Goal: Task Accomplishment & Management: Use online tool/utility

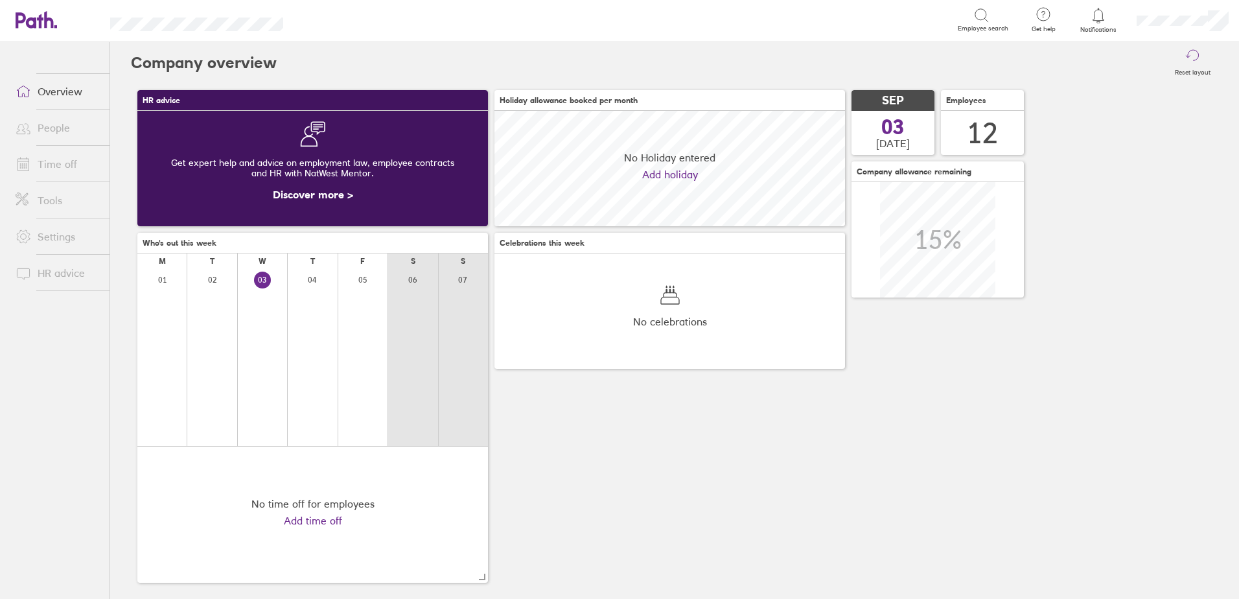
scroll to position [115, 350]
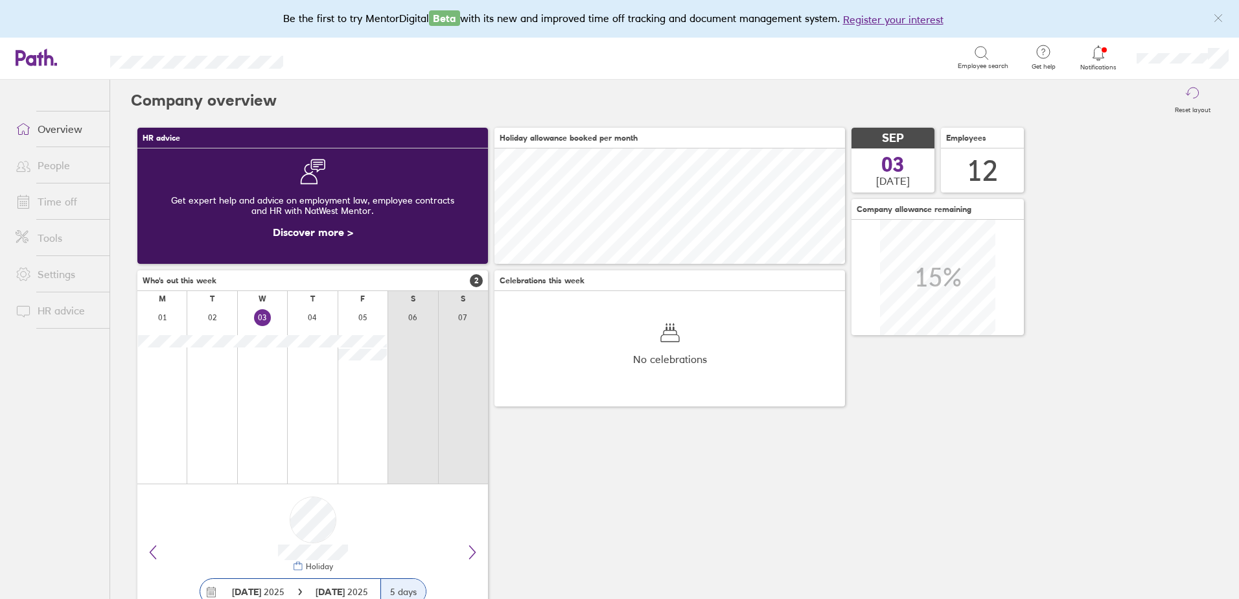
click at [1099, 50] on icon at bounding box center [1098, 53] width 16 height 16
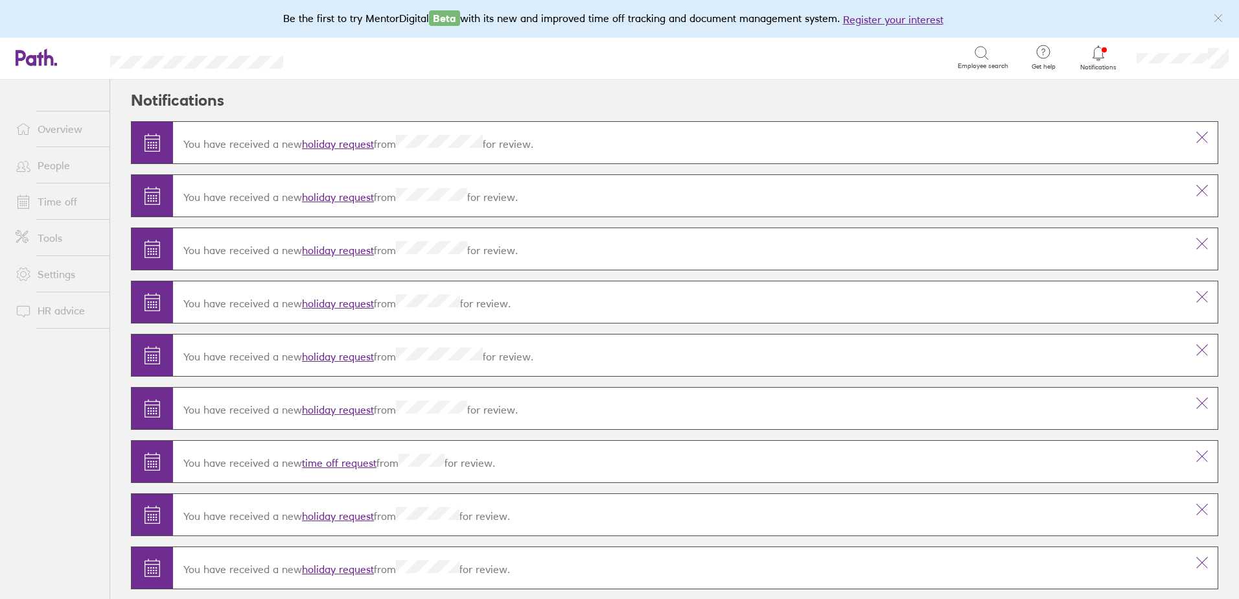
click at [356, 142] on link "holiday request" at bounding box center [338, 143] width 72 height 13
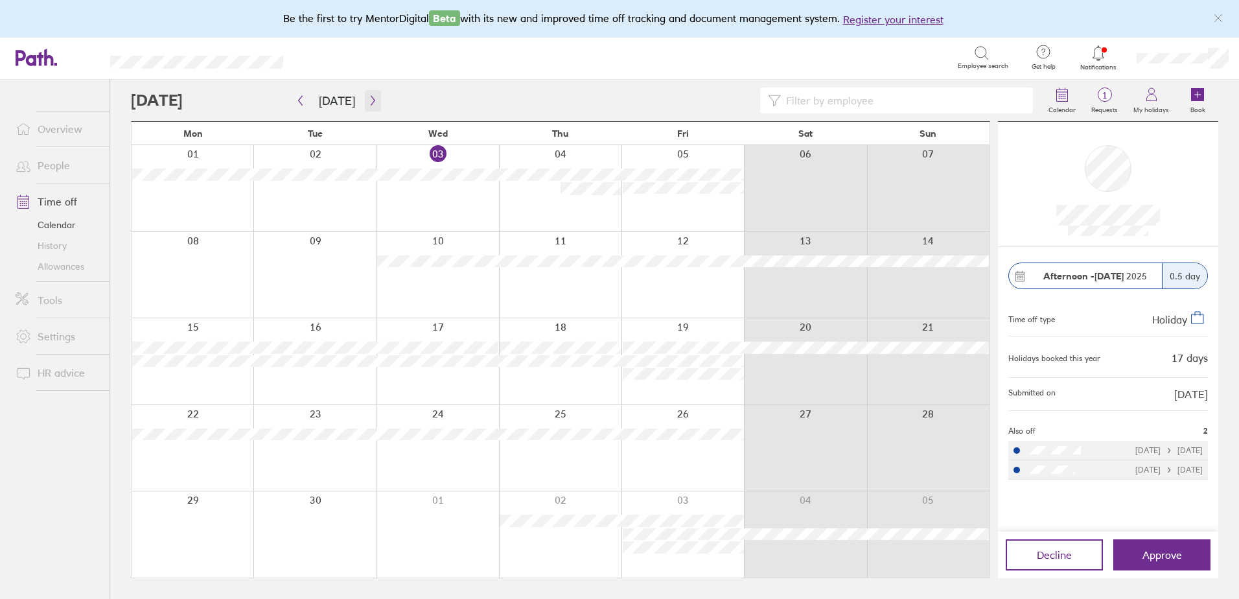
click at [371, 98] on icon "button" at bounding box center [373, 100] width 10 height 10
